Goal: Task Accomplishment & Management: Use online tool/utility

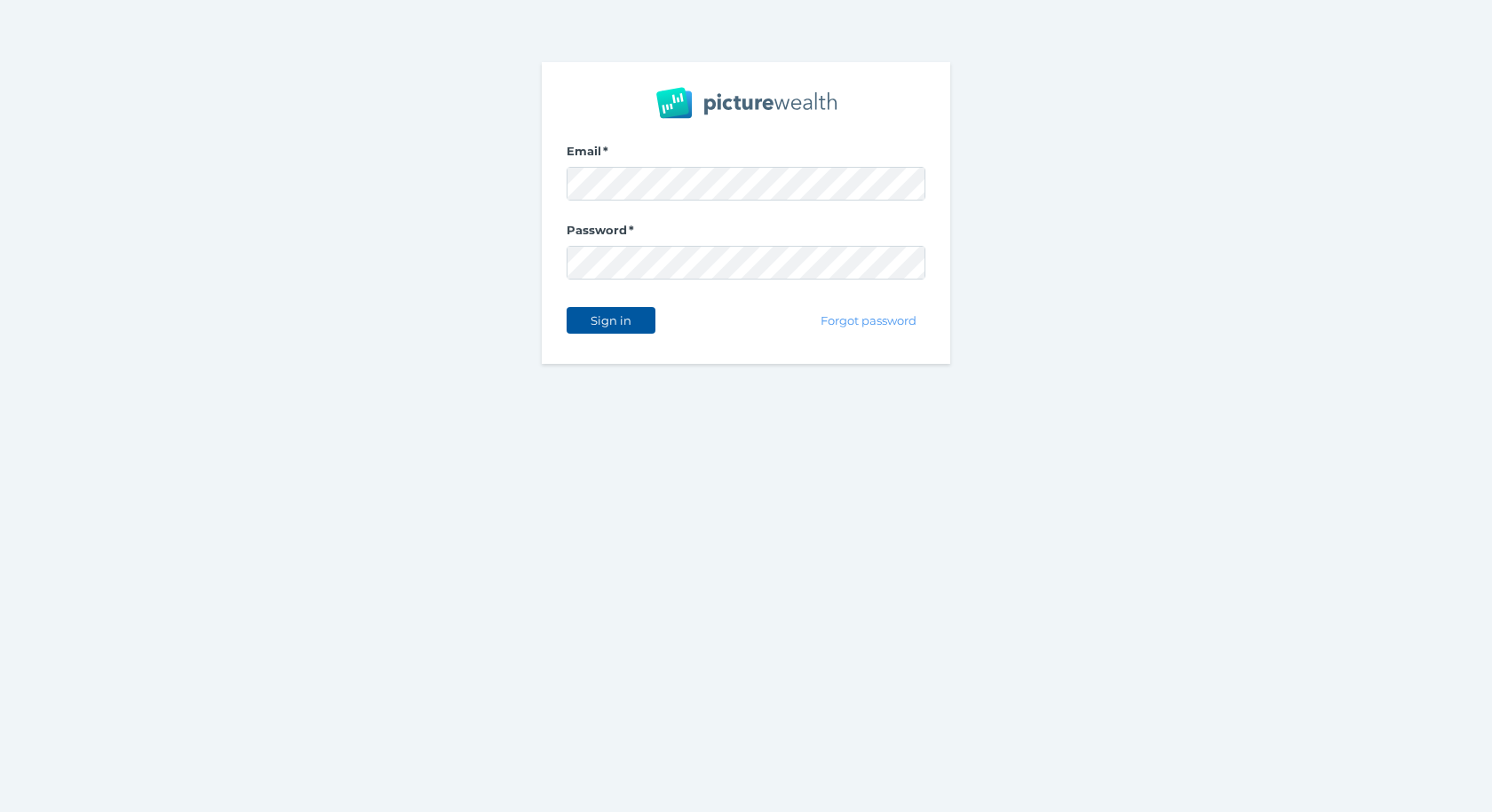
click at [604, 322] on span "Sign in" at bounding box center [611, 321] width 56 height 14
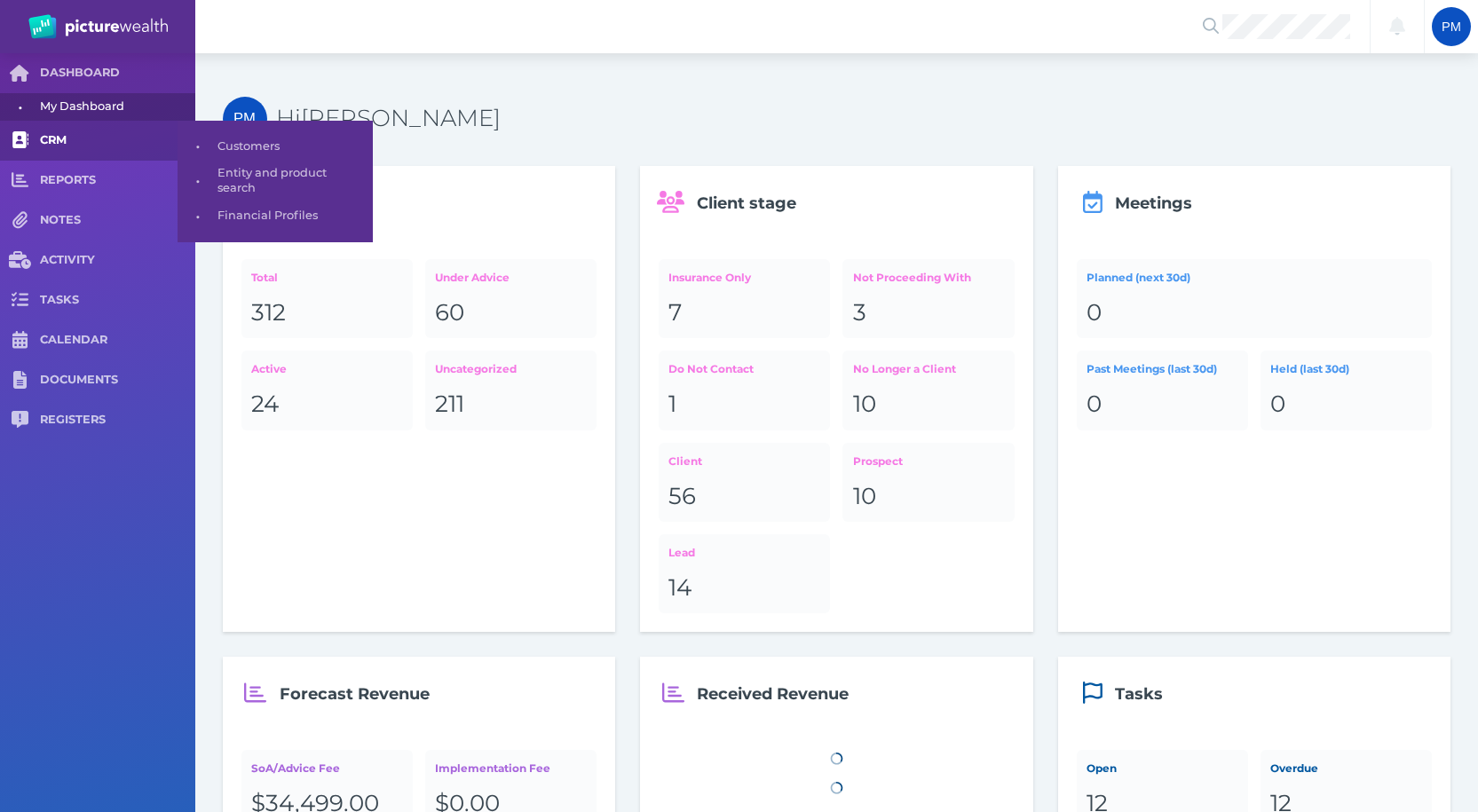
click at [34, 129] on span at bounding box center [20, 141] width 40 height 40
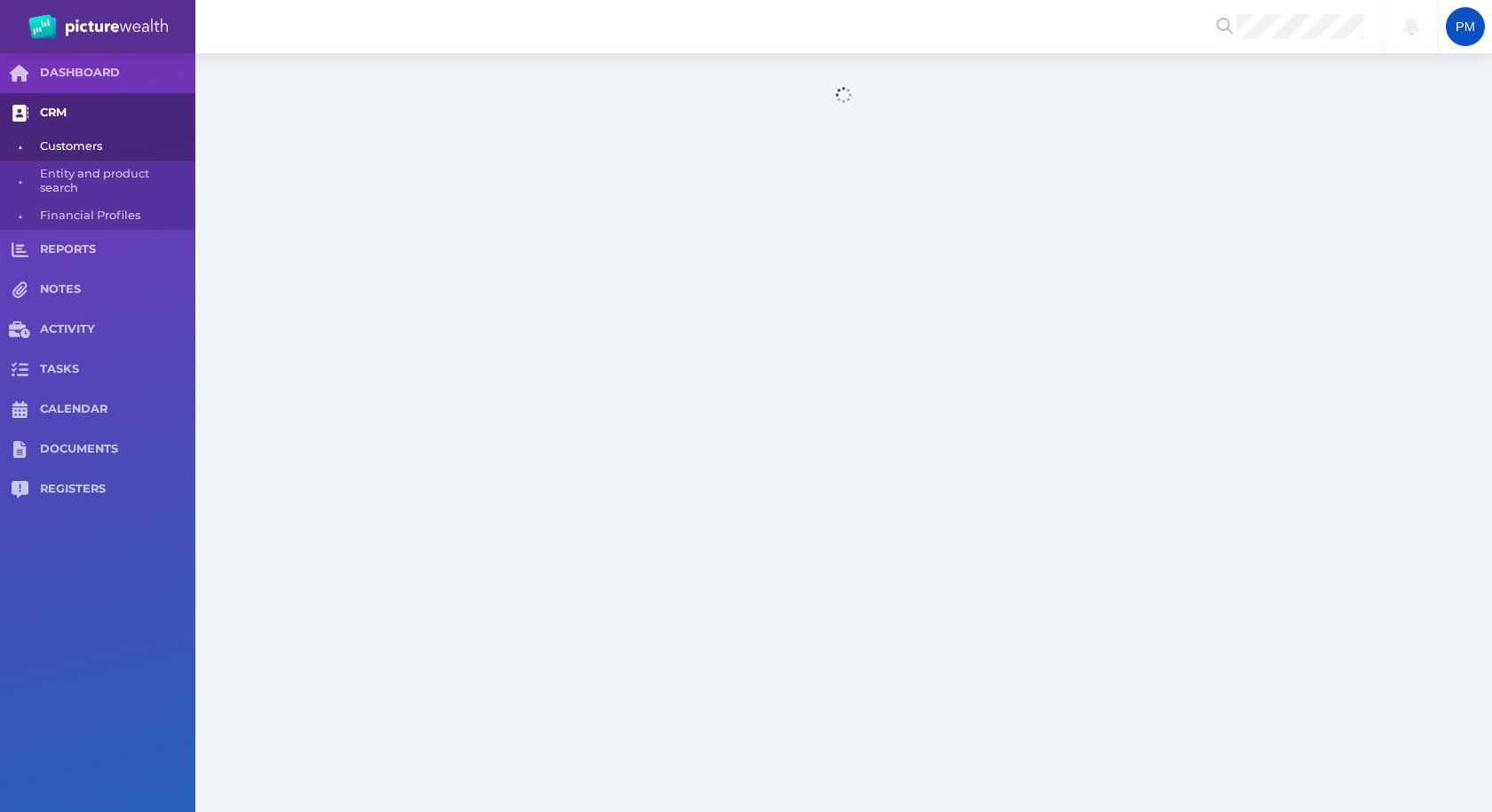
select select "25"
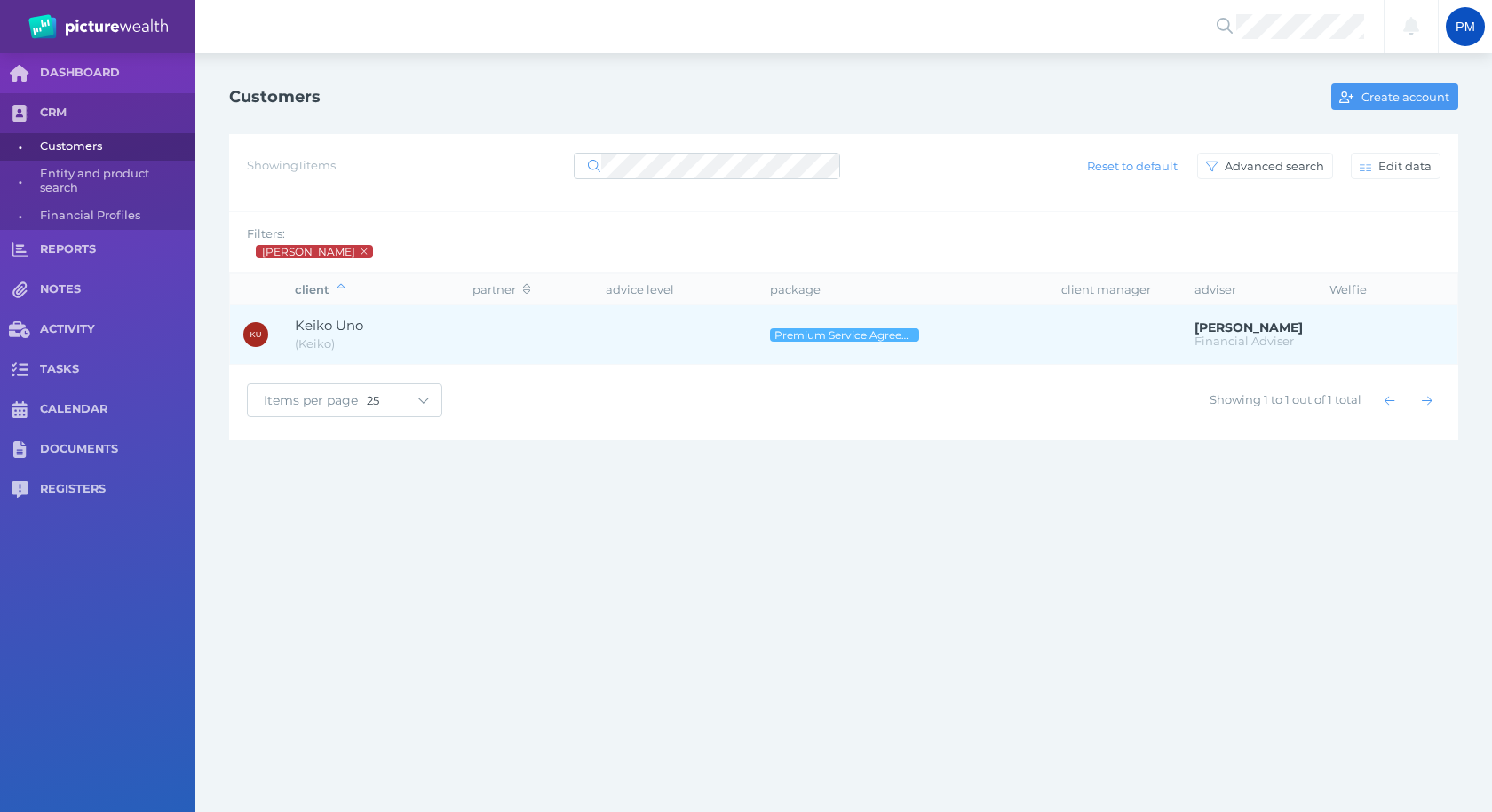
click at [380, 338] on span "( Keiko )" at bounding box center [370, 344] width 151 height 18
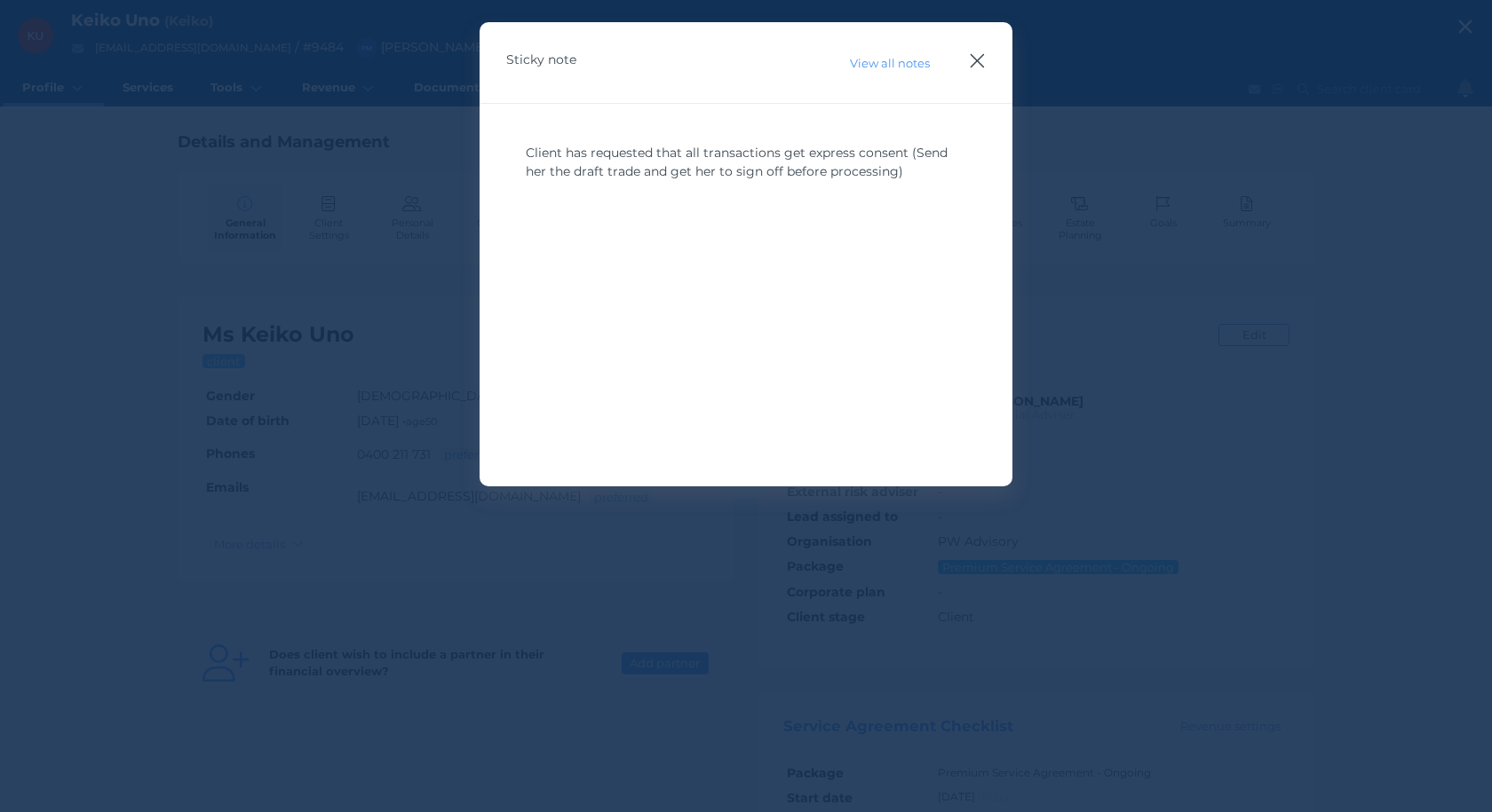
click at [981, 52] on icon "button" at bounding box center [977, 61] width 17 height 23
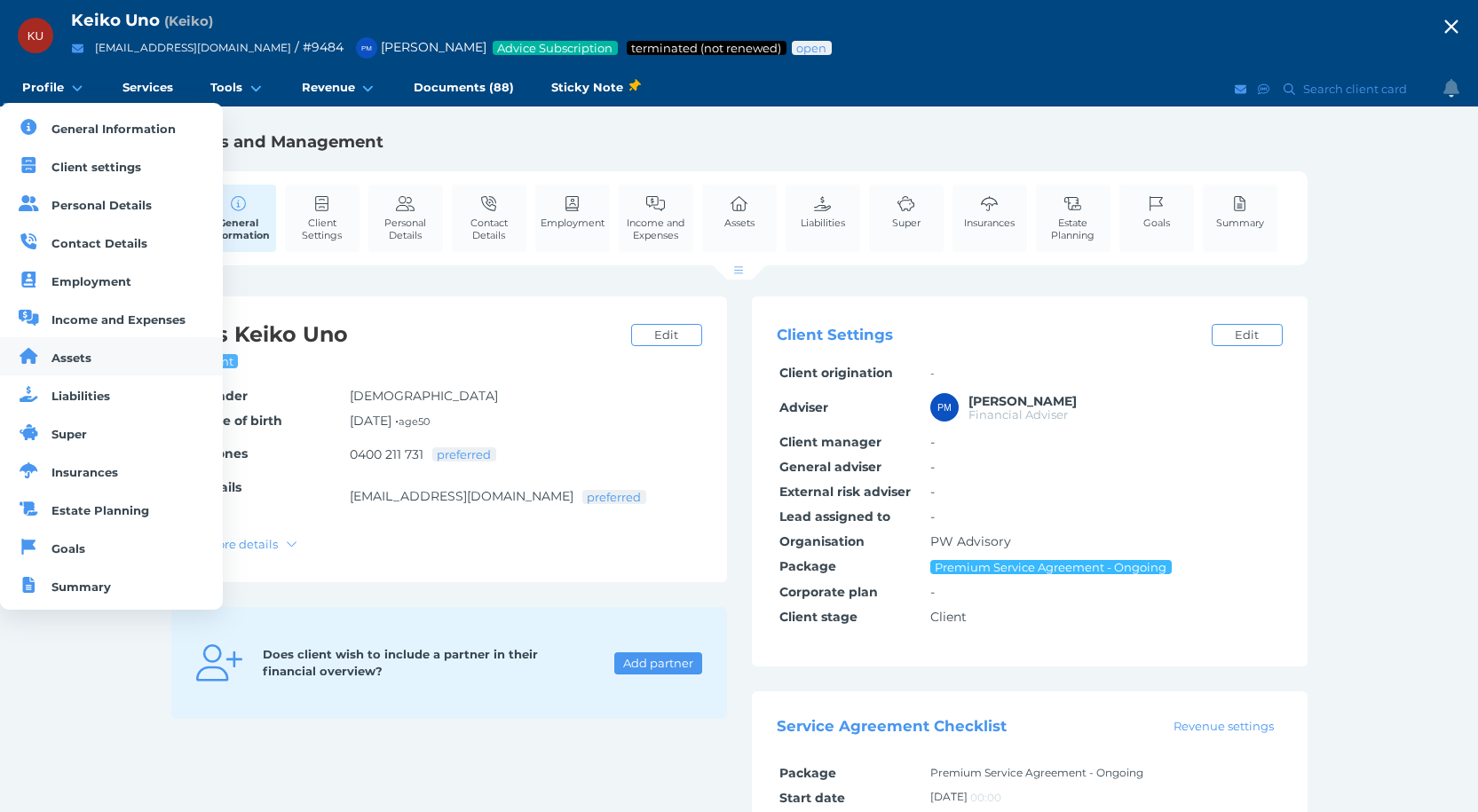
click at [80, 365] on link "Assets" at bounding box center [111, 356] width 223 height 38
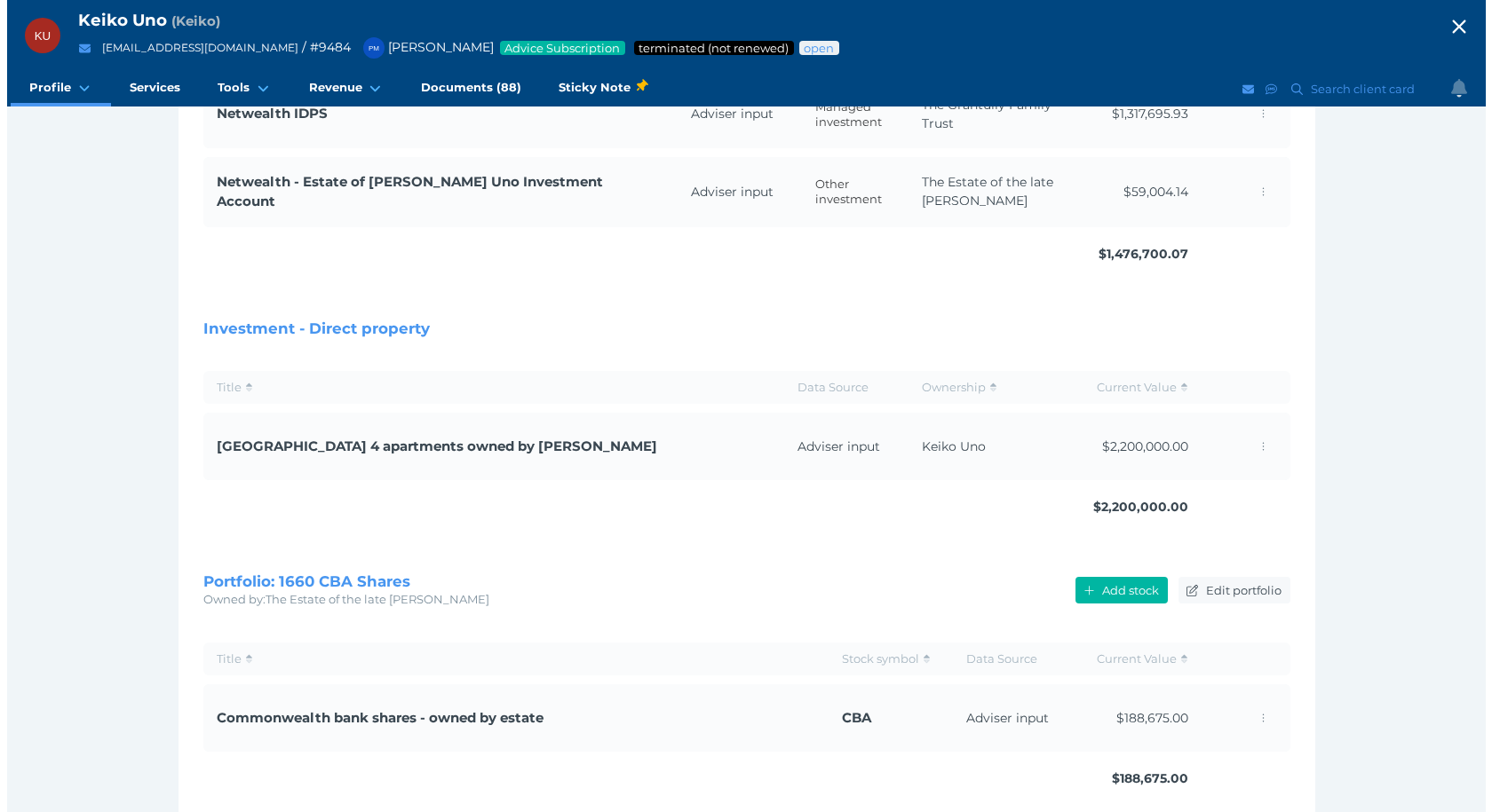
scroll to position [832, 0]
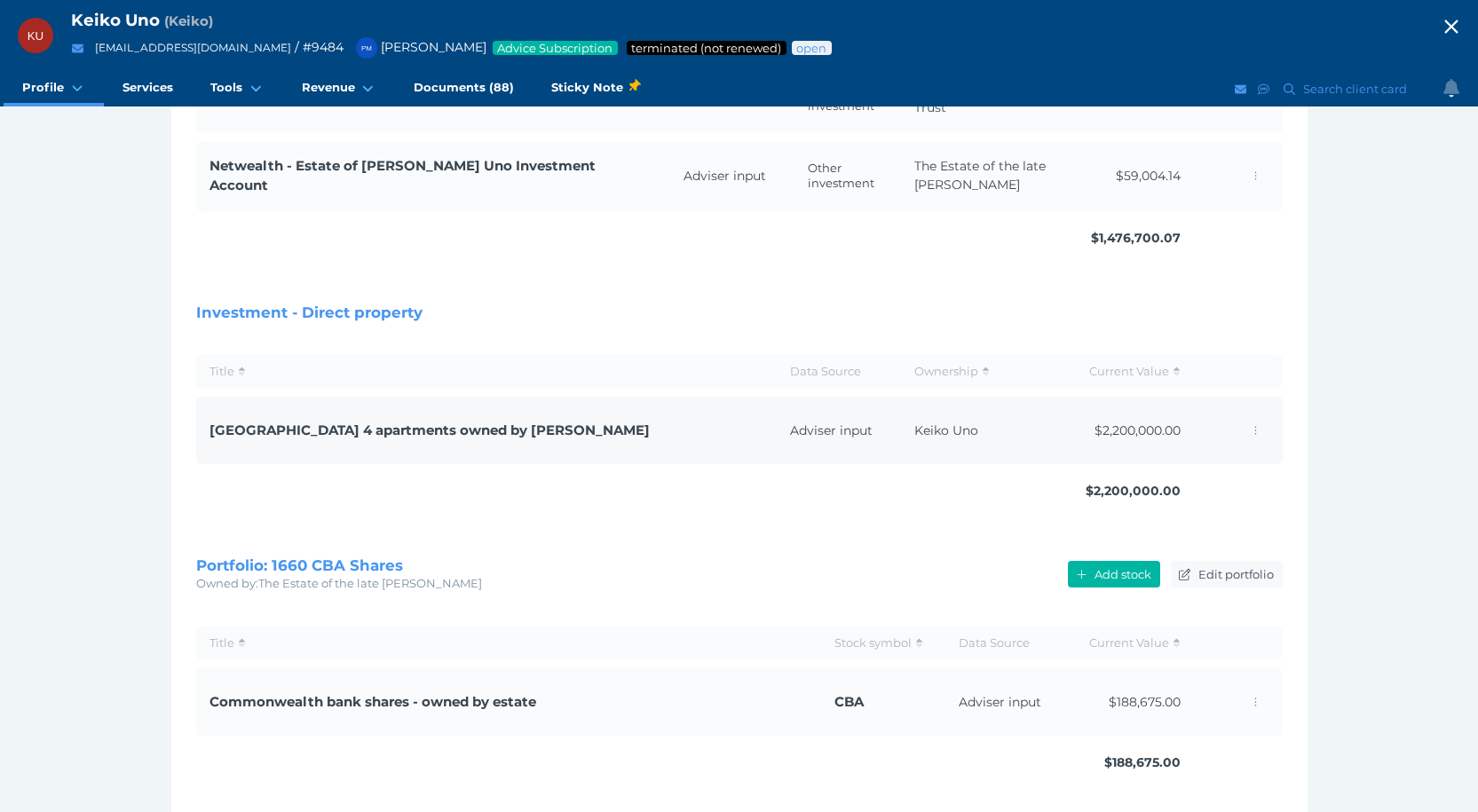
click at [448, 427] on span "[GEOGRAPHIC_DATA] 4 apartments owned by [PERSON_NAME]" at bounding box center [429, 430] width 440 height 17
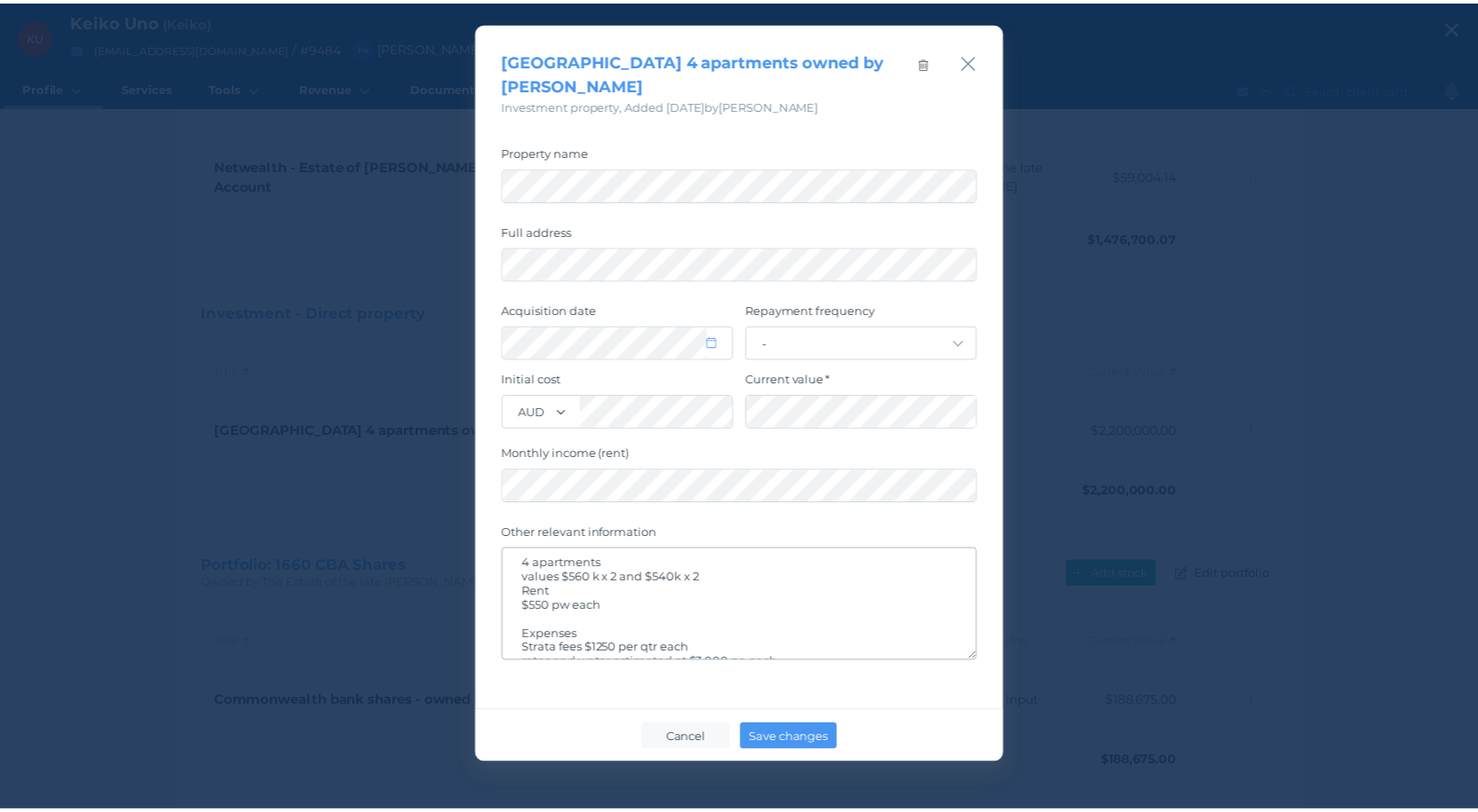
scroll to position [0, 0]
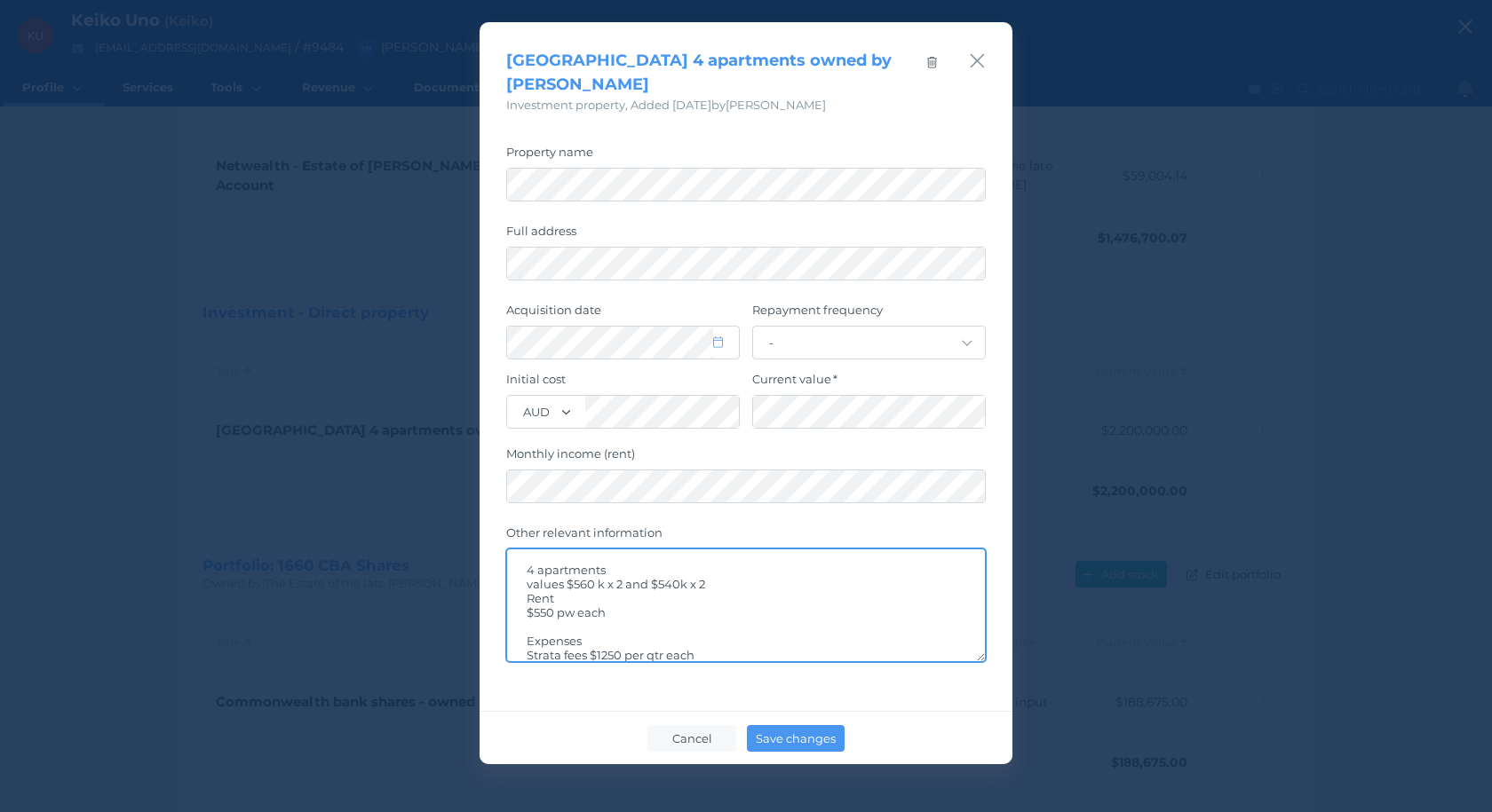
click at [737, 590] on textarea "4 apartments values $560 k x 2 and $540k x 2 Rent $550 pw each Expenses Strata …" at bounding box center [746, 605] width 478 height 112
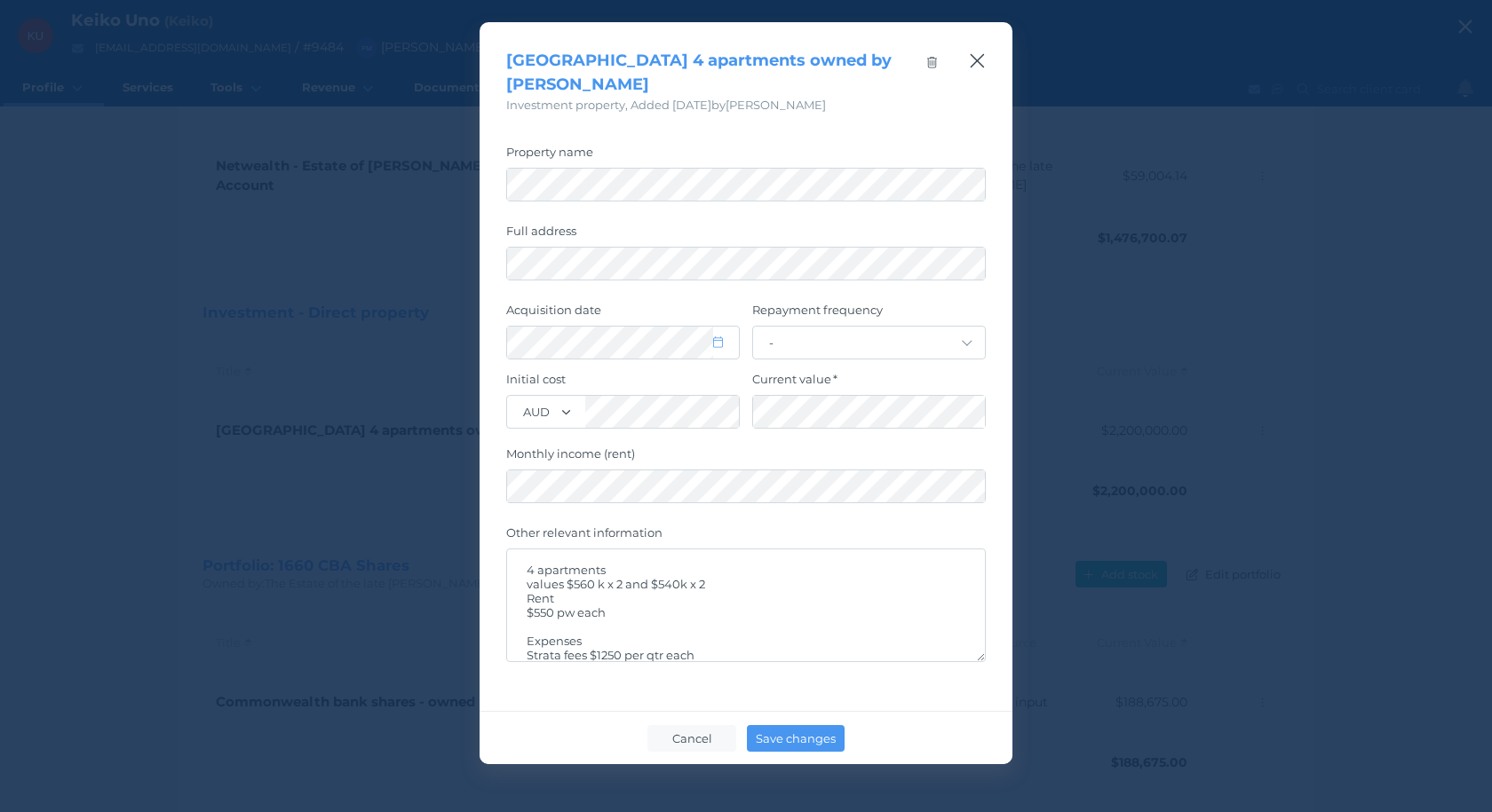
click at [979, 63] on icon "button" at bounding box center [977, 61] width 17 height 23
